Goal: Complete application form

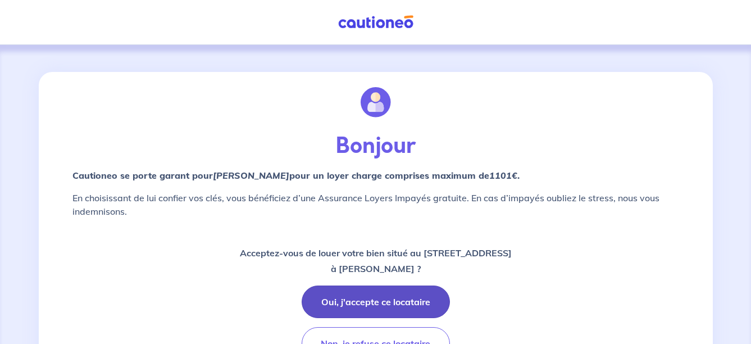
click at [396, 299] on button "Oui, j'accepte ce locataire" at bounding box center [375, 301] width 148 height 33
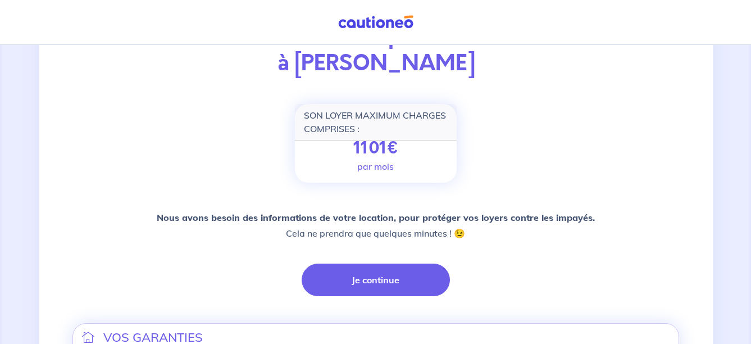
scroll to position [124, 0]
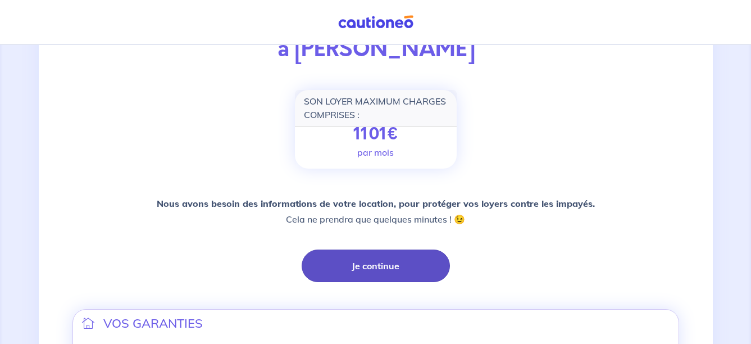
click at [410, 268] on button "Je continue" at bounding box center [375, 265] width 148 height 33
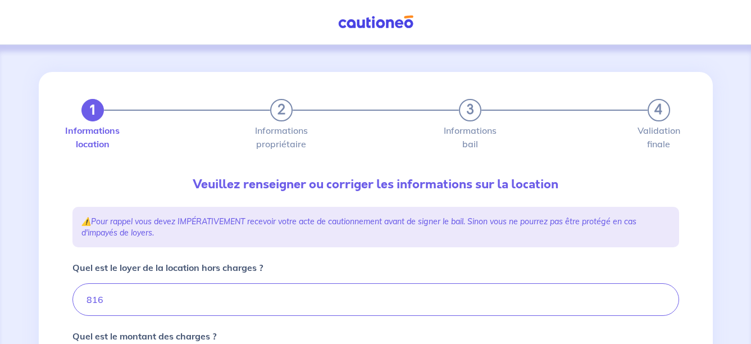
type input "908.18"
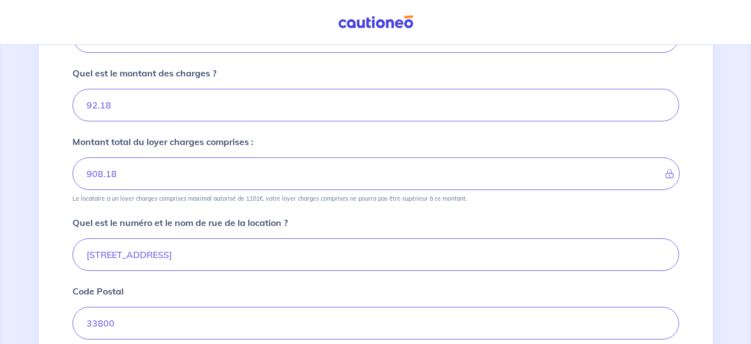
scroll to position [281, 0]
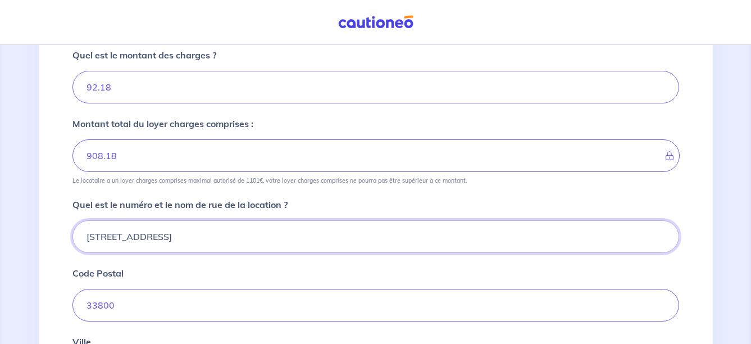
click at [94, 237] on input "[STREET_ADDRESS]" at bounding box center [375, 236] width 606 height 33
type input "[STREET_ADDRESS]"
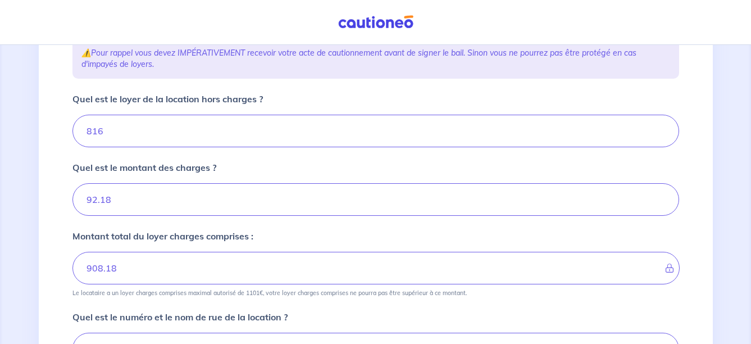
scroll to position [0, 0]
